Goal: Task Accomplishment & Management: Manage account settings

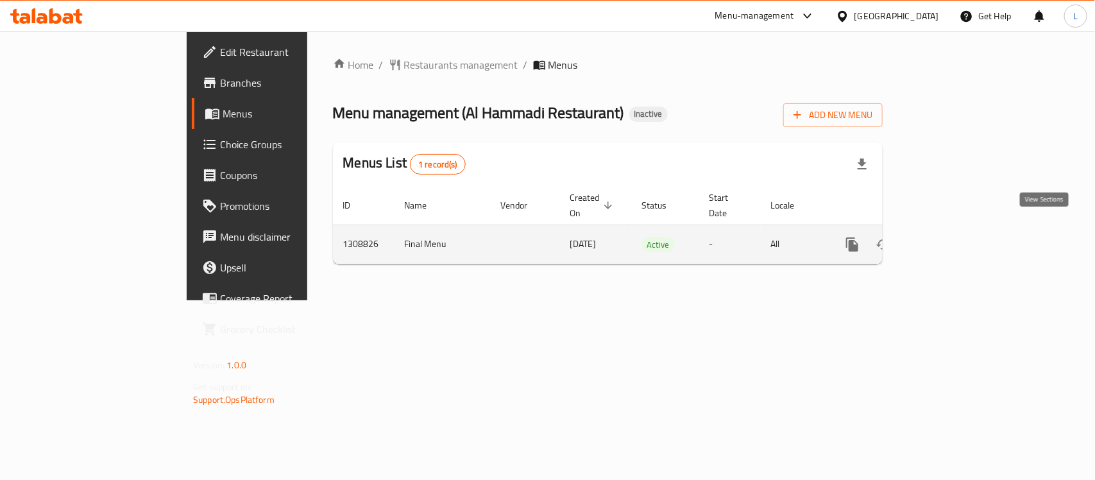
click at [950, 239] on icon "enhanced table" at bounding box center [945, 245] width 12 height 12
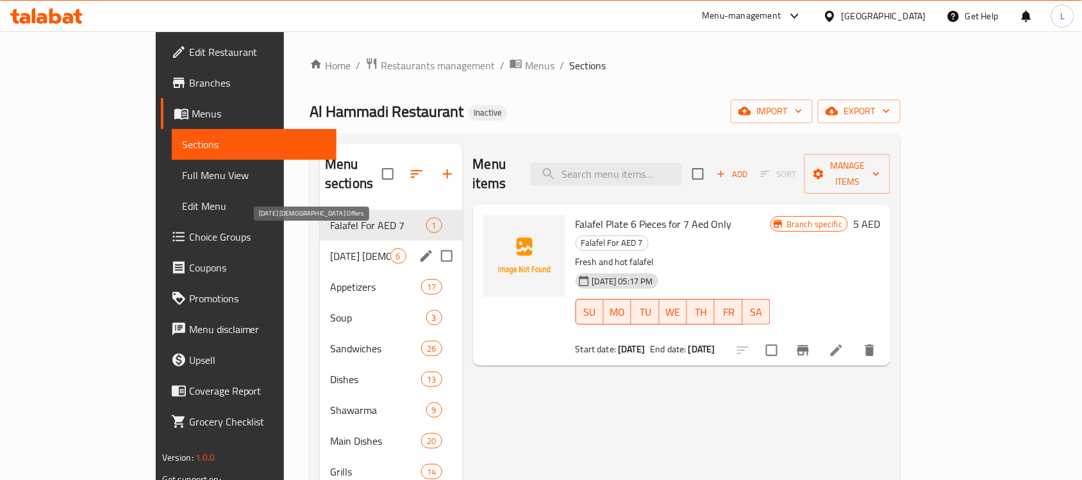
click at [330, 248] on span "[DATE] [DEMOGRAPHIC_DATA] Offers" at bounding box center [360, 255] width 60 height 15
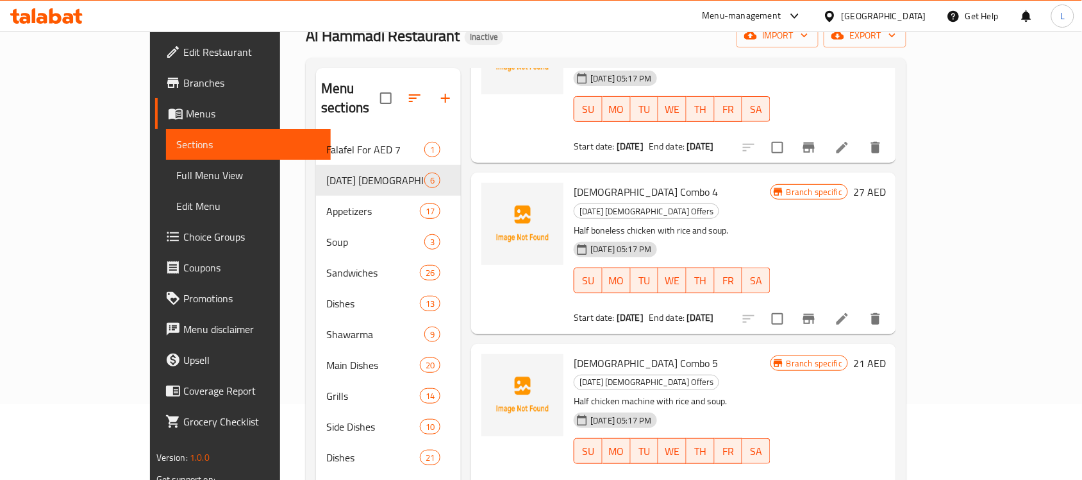
scroll to position [180, 0]
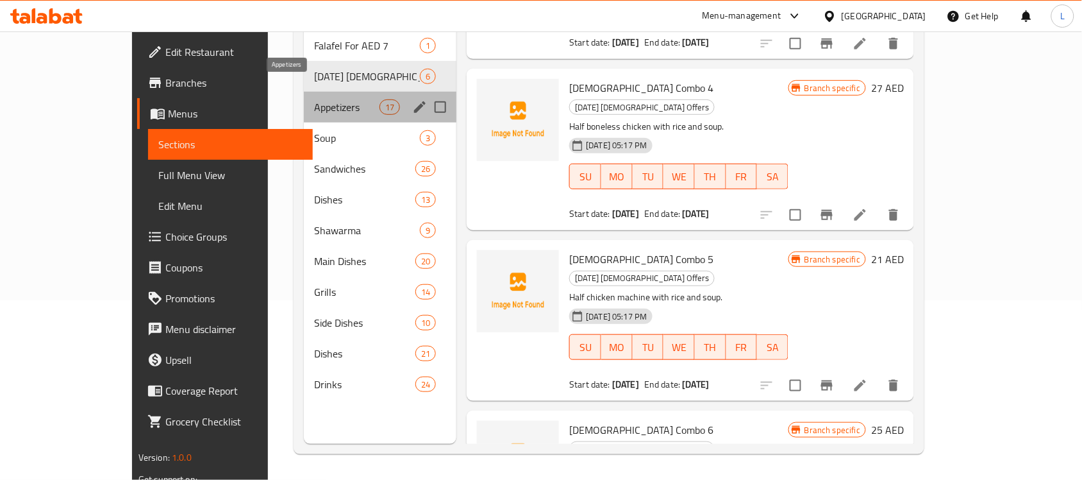
click at [314, 99] on span "Appetizers" at bounding box center [346, 106] width 65 height 15
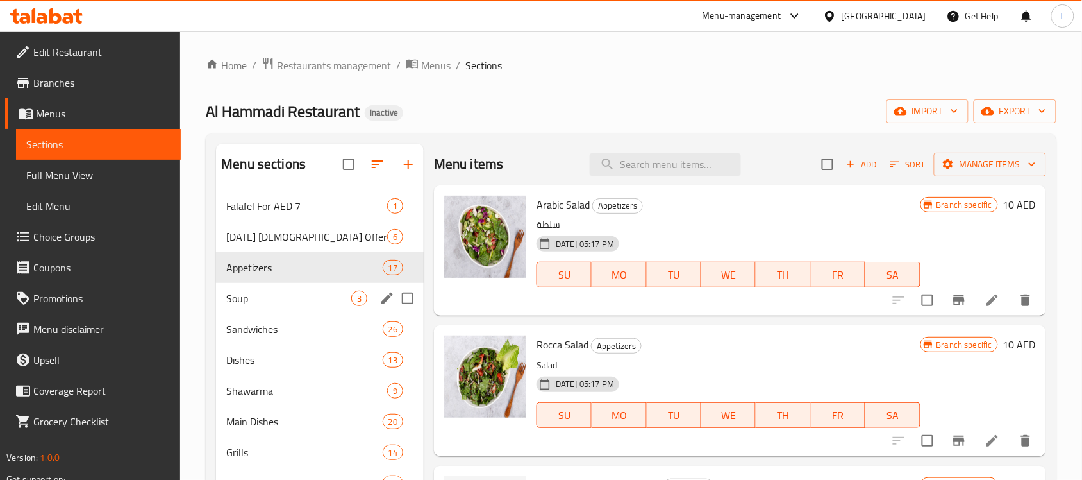
click at [274, 298] on span "Soup" at bounding box center [288, 297] width 125 height 15
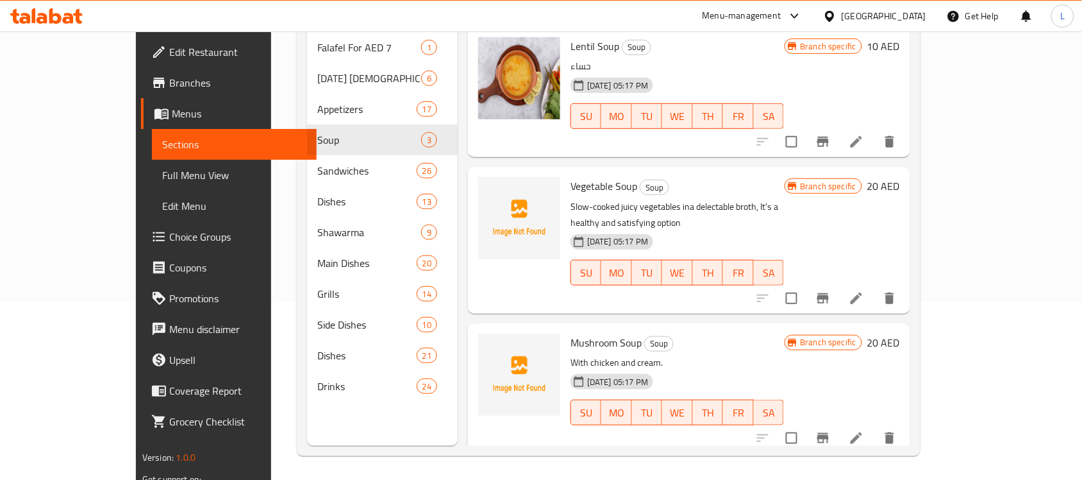
scroll to position [180, 0]
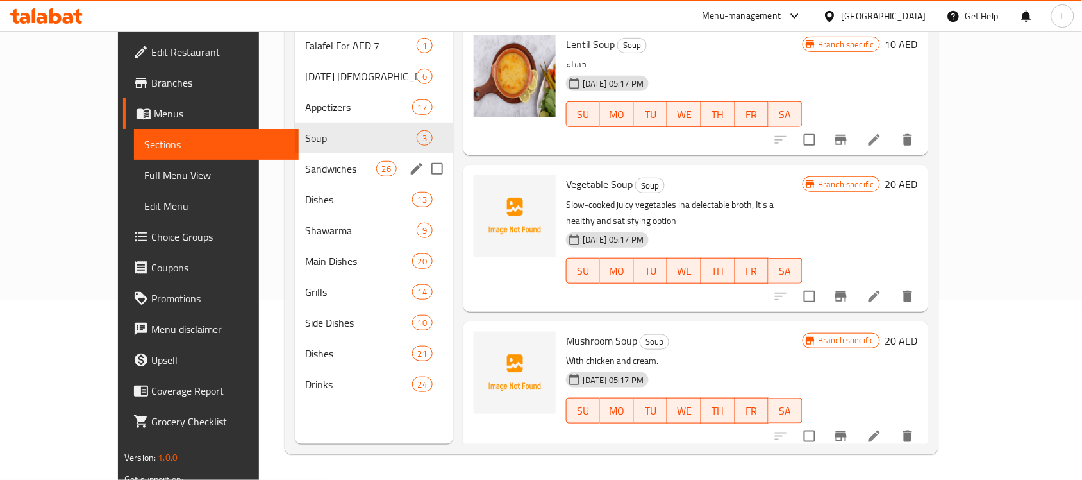
click at [305, 161] on span "Sandwiches" at bounding box center [340, 168] width 71 height 15
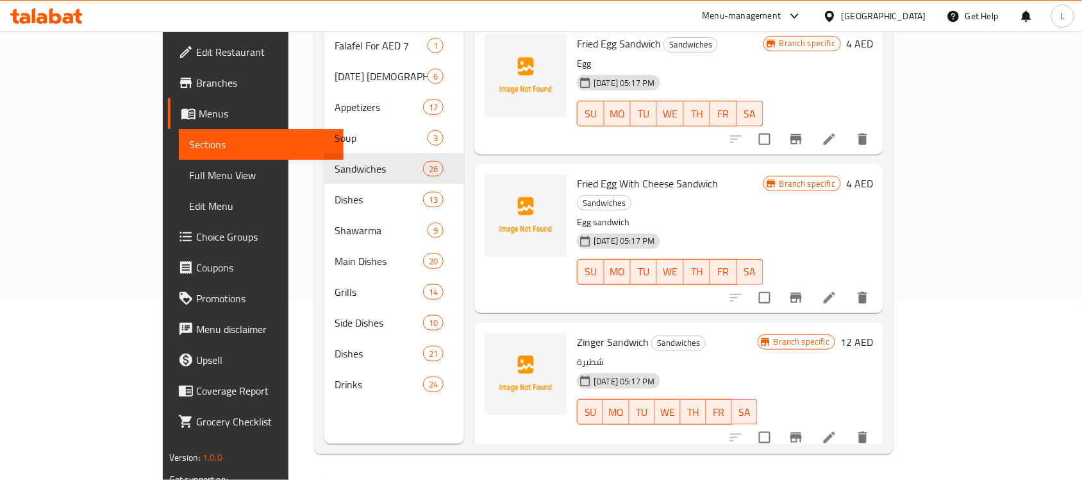
scroll to position [3192, 0]
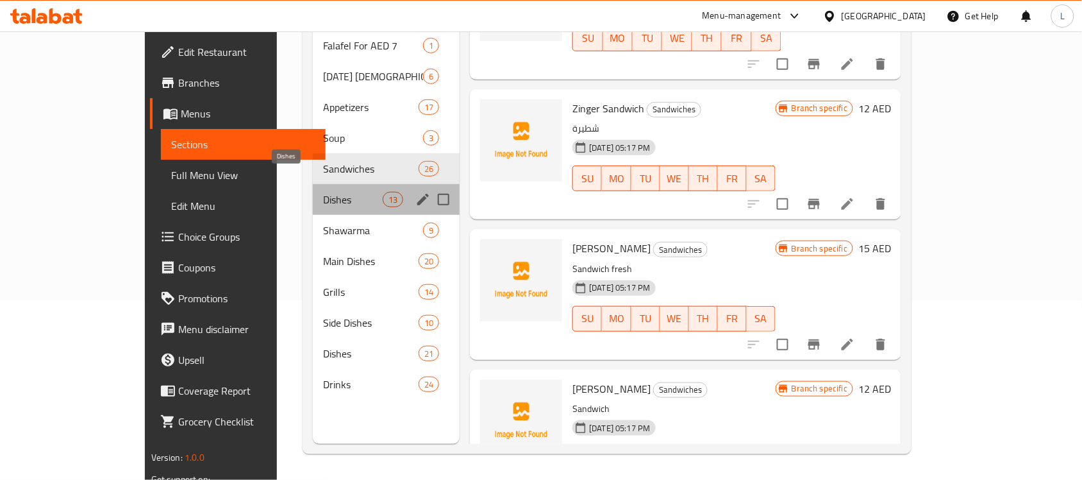
click at [323, 192] on span "Dishes" at bounding box center [353, 199] width 60 height 15
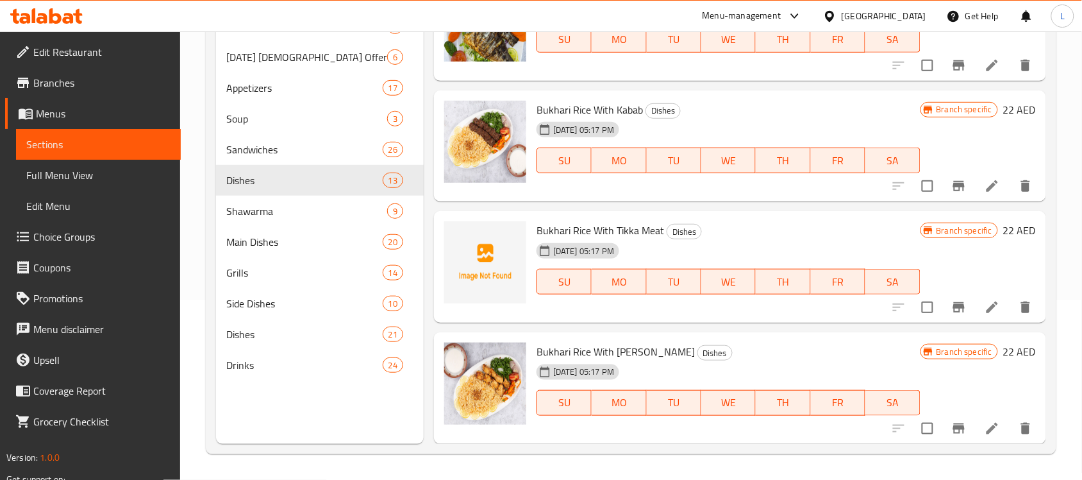
scroll to position [1324, 0]
click at [253, 215] on span "Shawarma" at bounding box center [288, 210] width 125 height 15
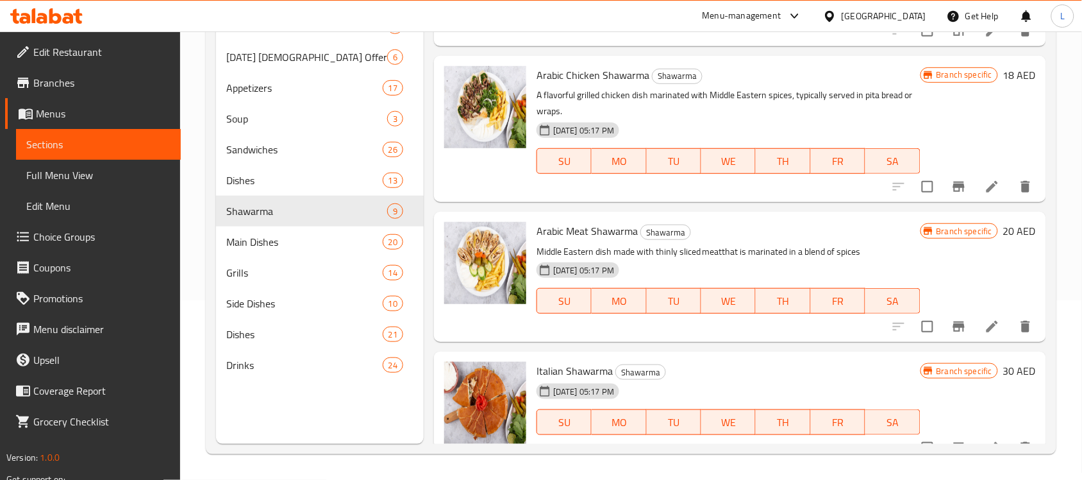
scroll to position [799, 0]
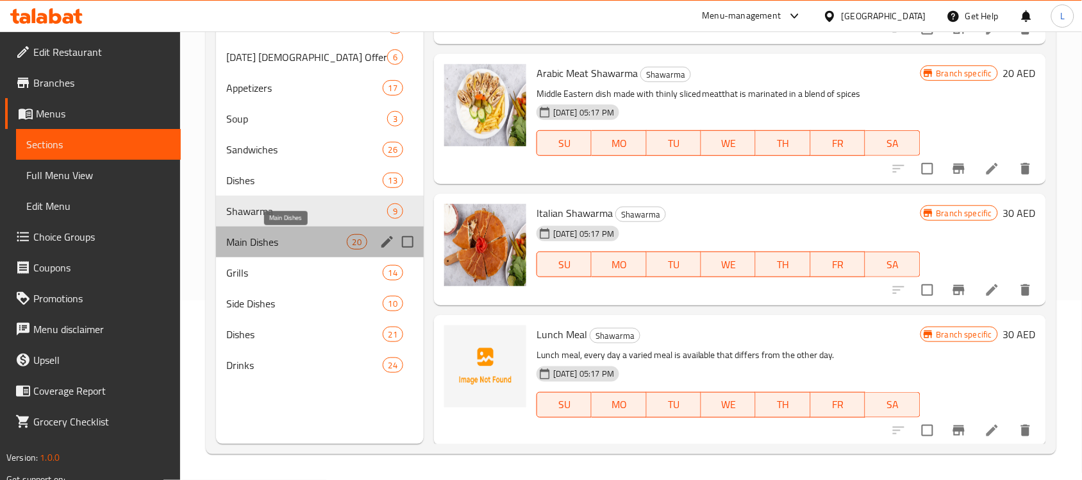
click at [265, 239] on span "Main Dishes" at bounding box center [286, 241] width 120 height 15
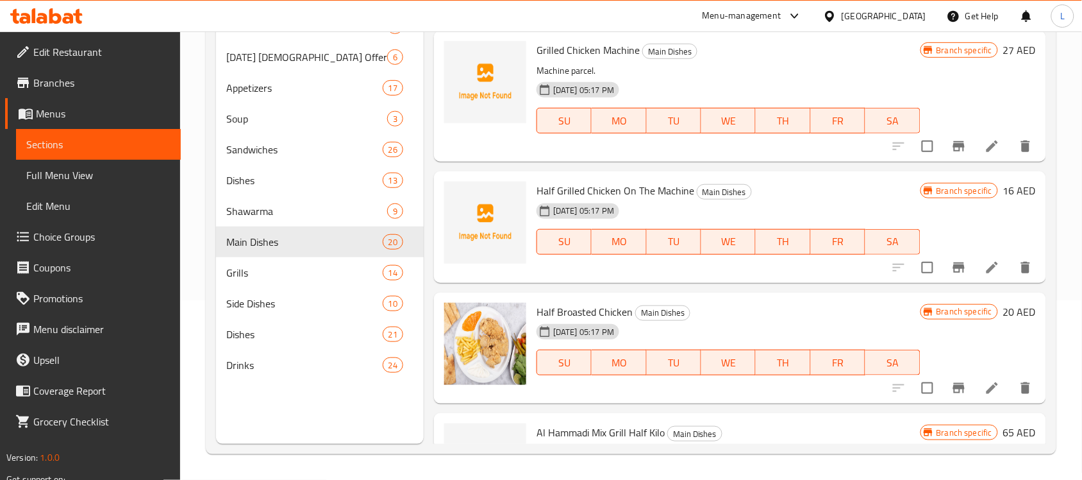
scroll to position [2307, 0]
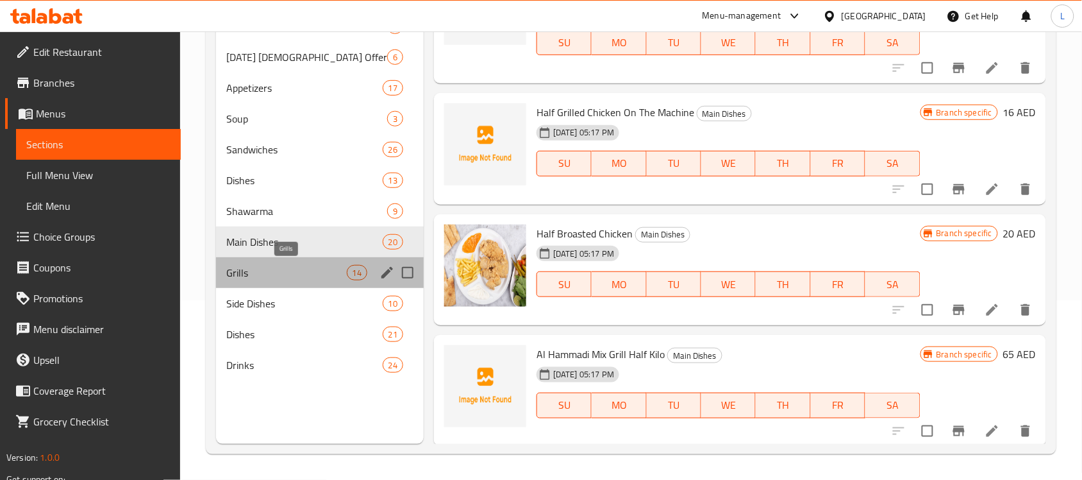
click at [264, 271] on span "Grills" at bounding box center [286, 272] width 120 height 15
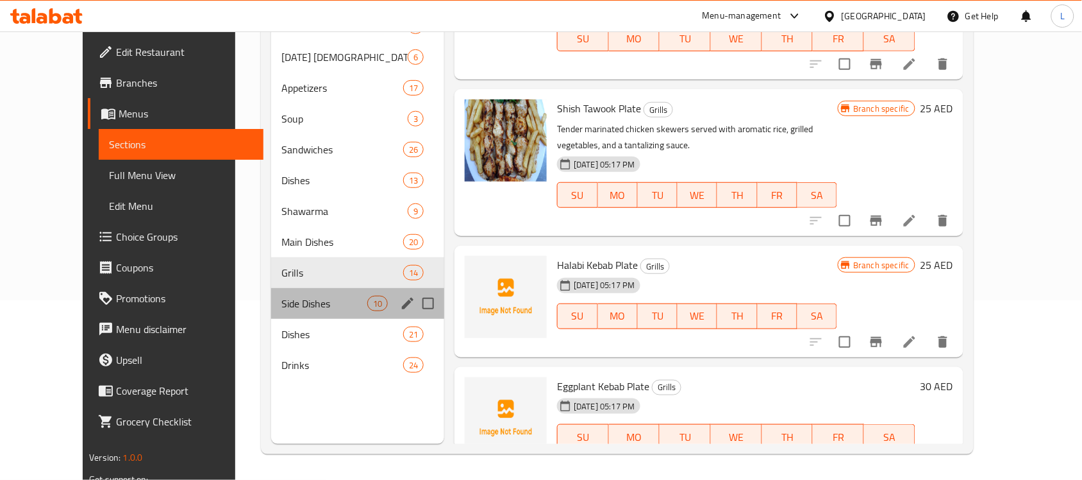
click at [284, 293] on div "Side Dishes 10" at bounding box center [357, 303] width 173 height 31
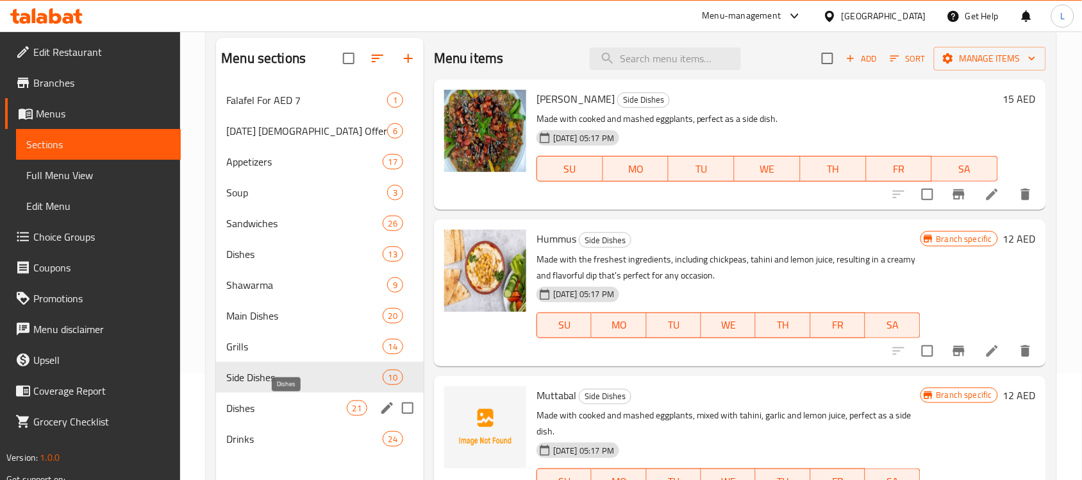
scroll to position [180, 0]
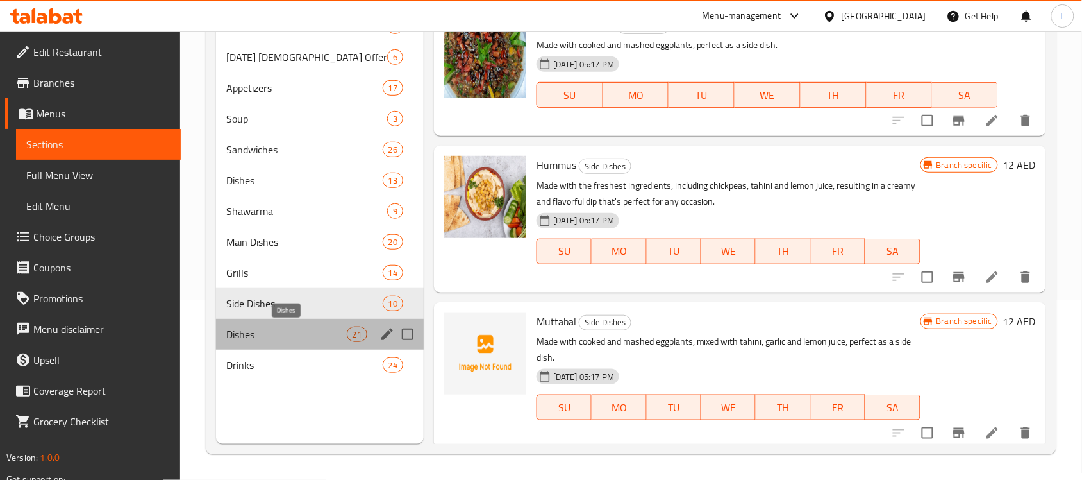
click at [283, 340] on span "Dishes" at bounding box center [286, 333] width 120 height 15
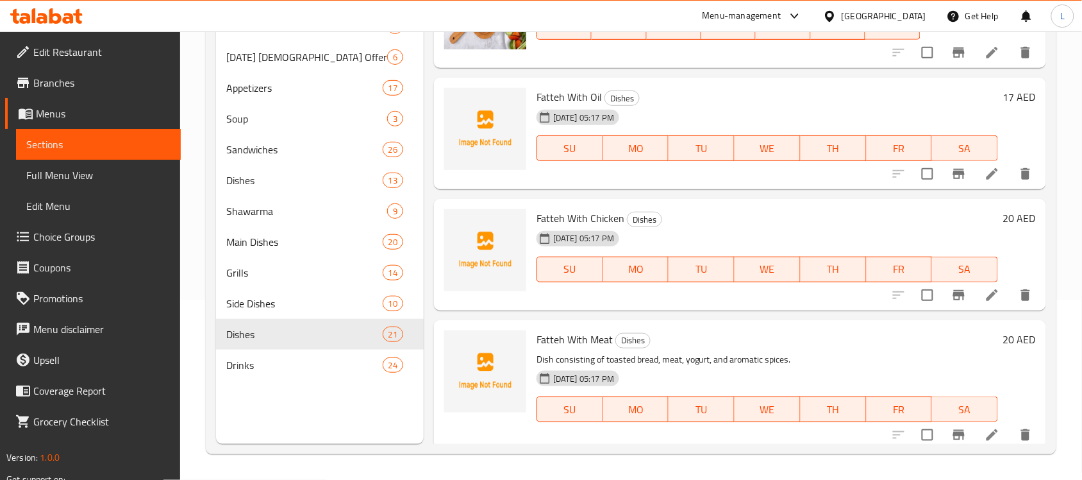
scroll to position [2464, 0]
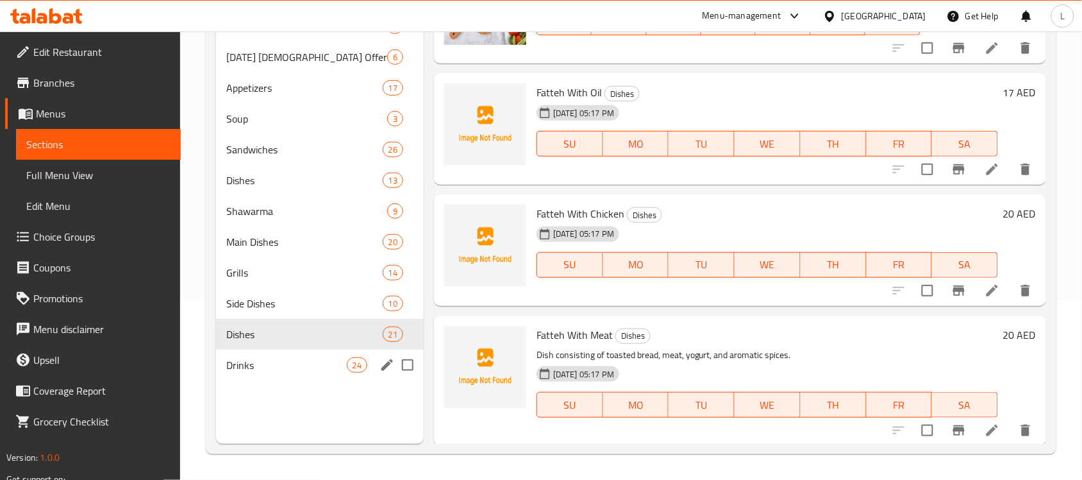
click at [278, 363] on span "Drinks" at bounding box center [286, 364] width 120 height 15
